Goal: Find specific page/section: Find specific page/section

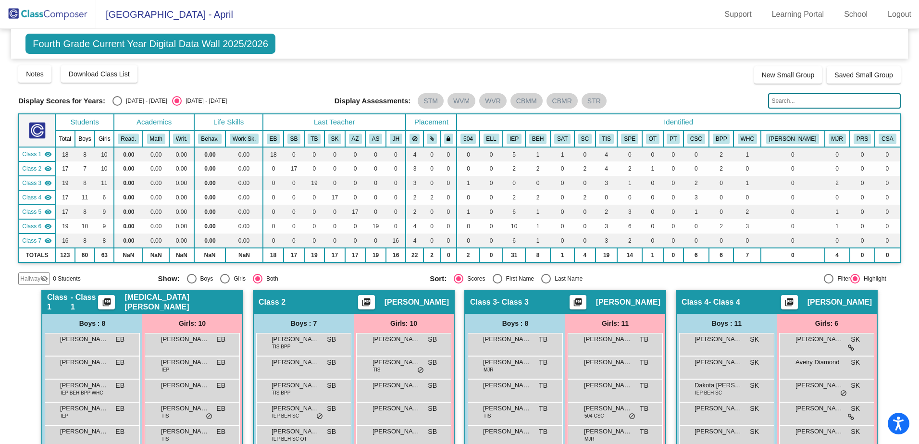
click at [68, 13] on img at bounding box center [48, 14] width 96 height 28
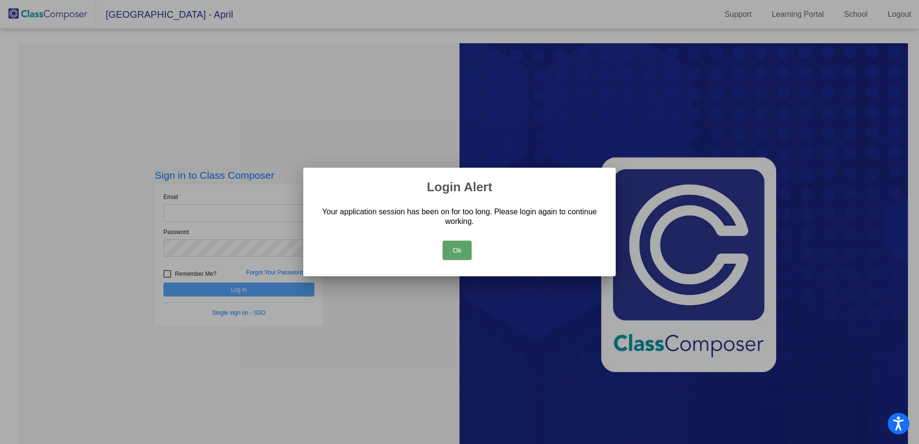
click at [459, 248] on button "Ok" at bounding box center [457, 250] width 29 height 19
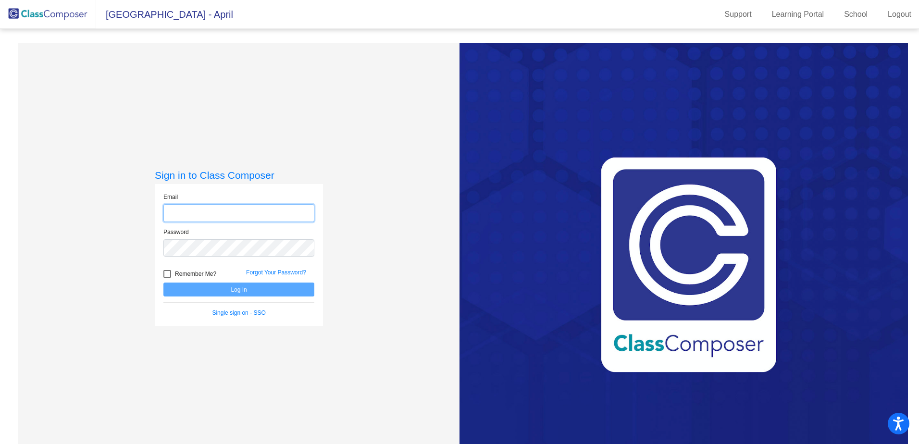
click at [213, 214] on input "email" at bounding box center [238, 213] width 151 height 18
type input "[EMAIL_ADDRESS][DOMAIN_NAME]"
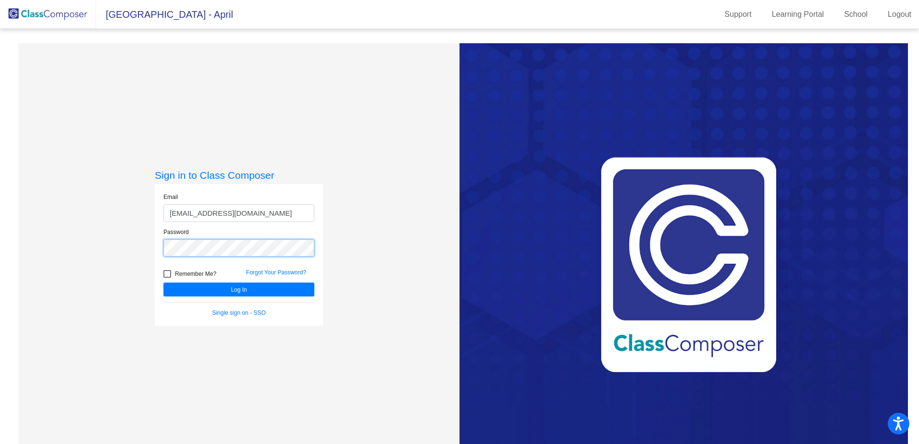
click at [163, 283] on button "Log In" at bounding box center [238, 290] width 151 height 14
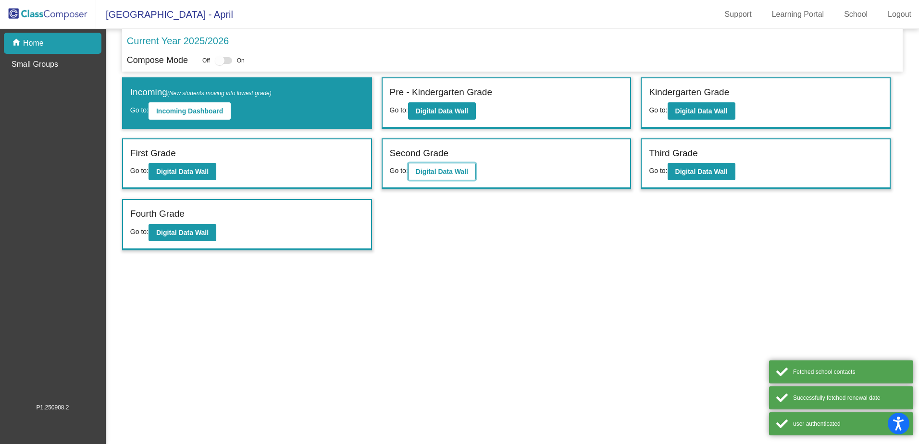
click at [432, 174] on b "Digital Data Wall" at bounding box center [442, 172] width 52 height 8
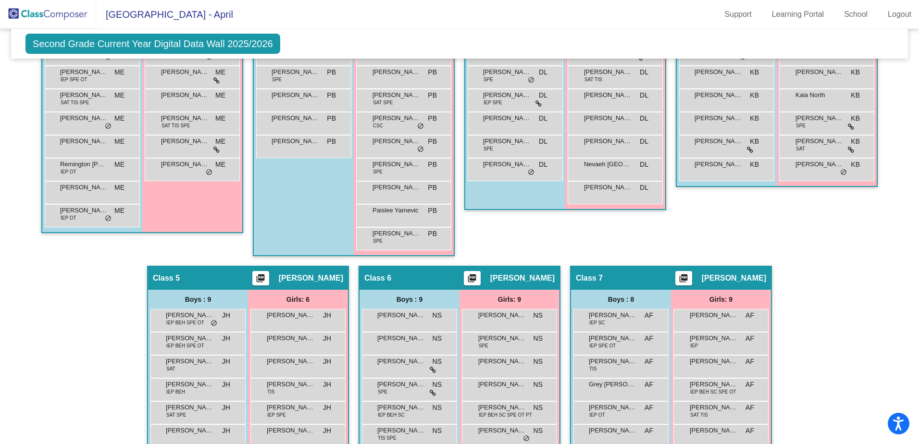
scroll to position [424, 0]
